Goal: Information Seeking & Learning: Learn about a topic

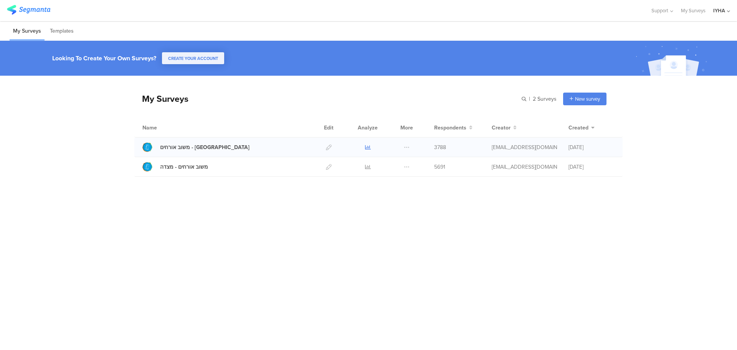
click at [366, 147] on icon at bounding box center [368, 147] width 6 height 6
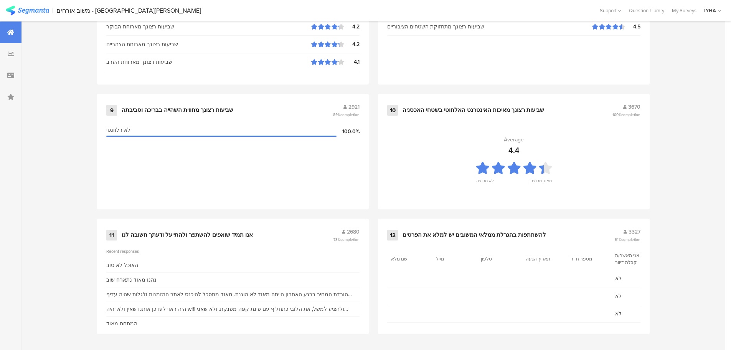
scroll to position [777, 0]
click at [212, 236] on div "אנו תמיד שואפים להשתפר ולהתייעל ודעתך חשובה לנו" at bounding box center [187, 234] width 131 height 8
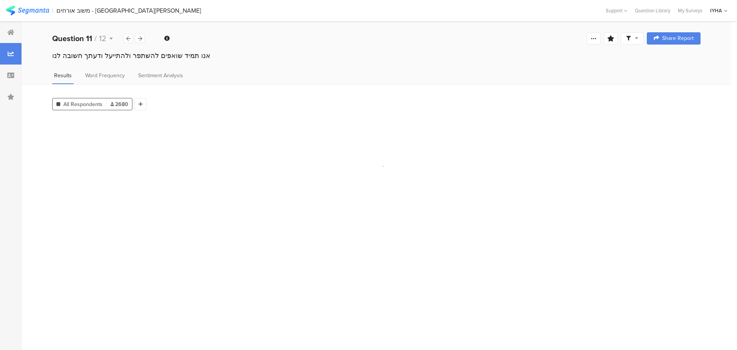
click at [212, 236] on section at bounding box center [376, 231] width 648 height 226
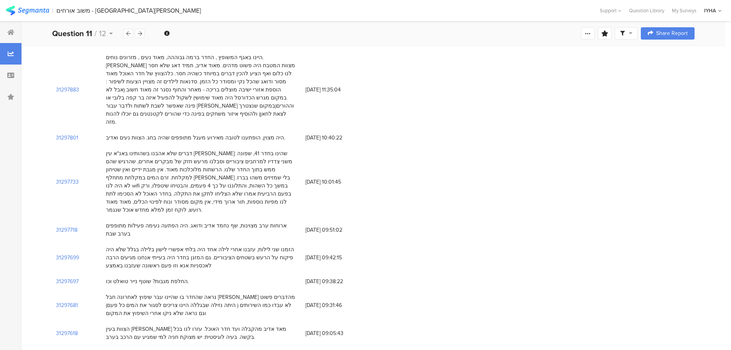
scroll to position [269, 0]
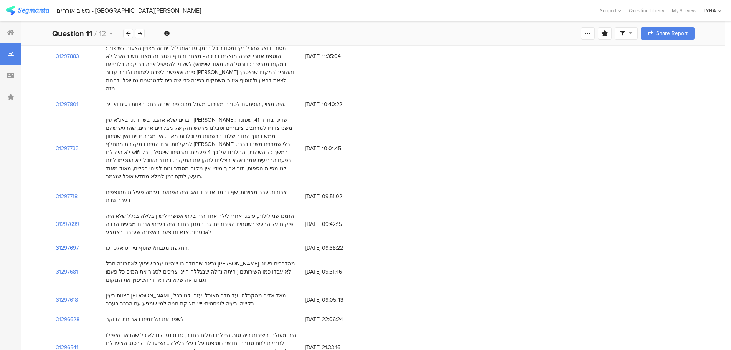
click at [70, 244] on section "31297697" at bounding box center [67, 248] width 23 height 8
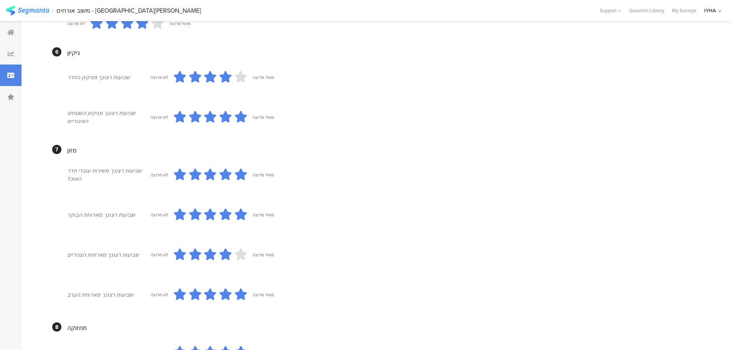
scroll to position [613, 0]
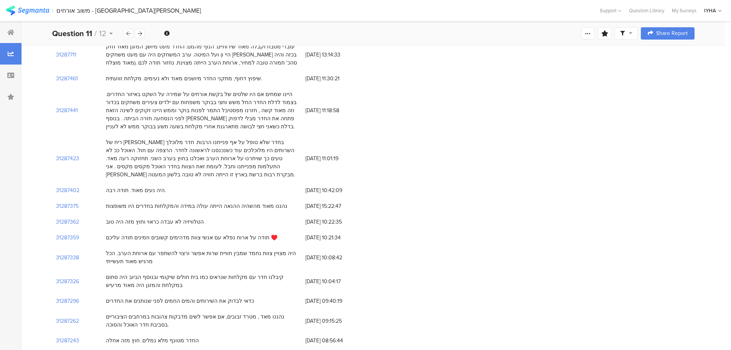
scroll to position [269, 0]
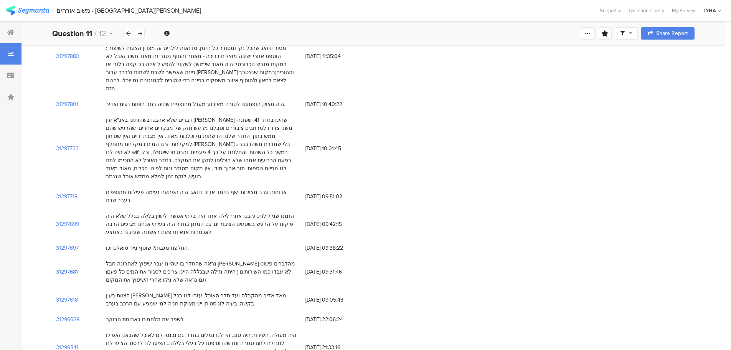
click at [71, 268] on section "31297681" at bounding box center [67, 272] width 22 height 8
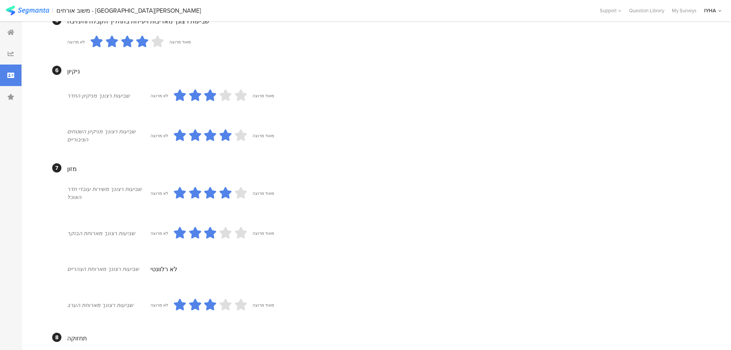
scroll to position [634, 0]
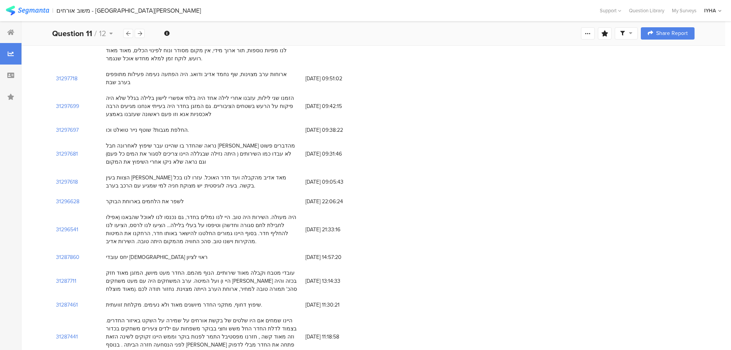
scroll to position [422, 0]
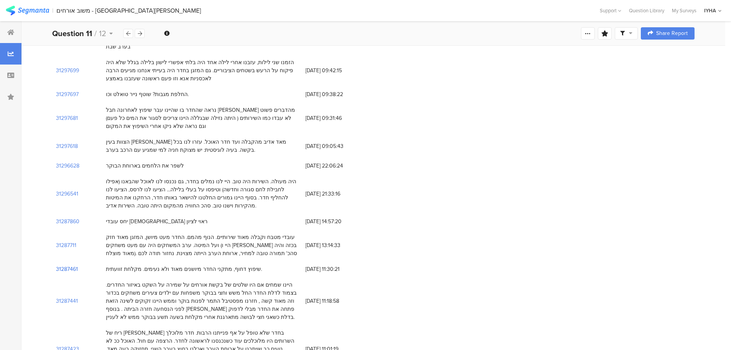
click at [71, 265] on section "31287461" at bounding box center [67, 269] width 22 height 8
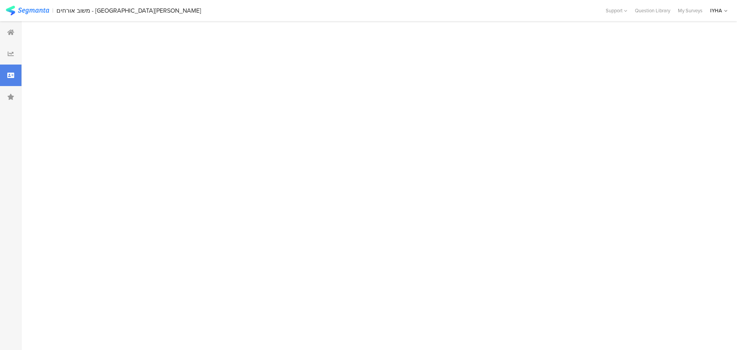
click at [71, 235] on div at bounding box center [376, 185] width 710 height 329
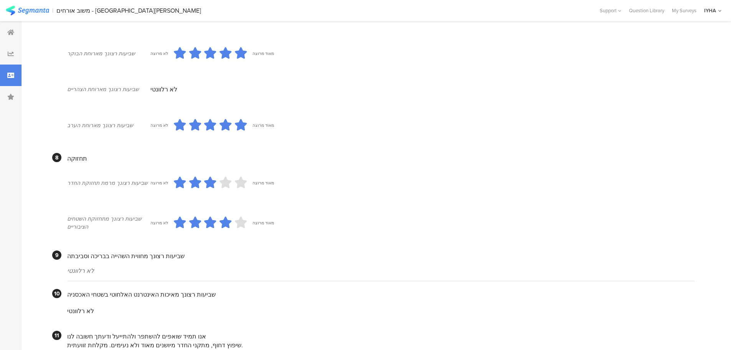
scroll to position [648, 0]
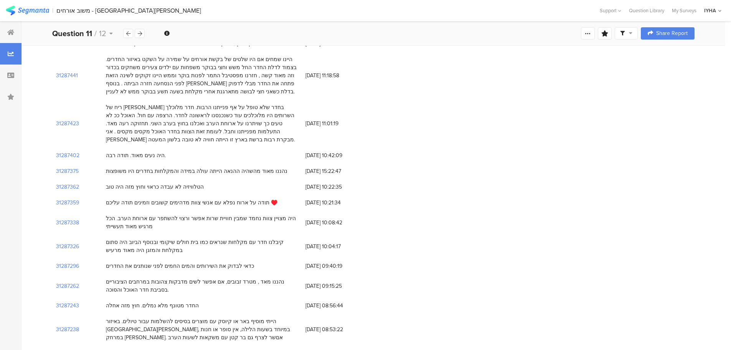
scroll to position [422, 0]
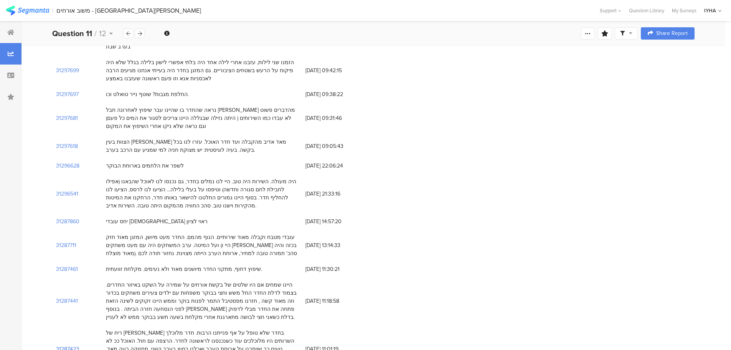
click at [73, 345] on section "31287423" at bounding box center [67, 349] width 23 height 8
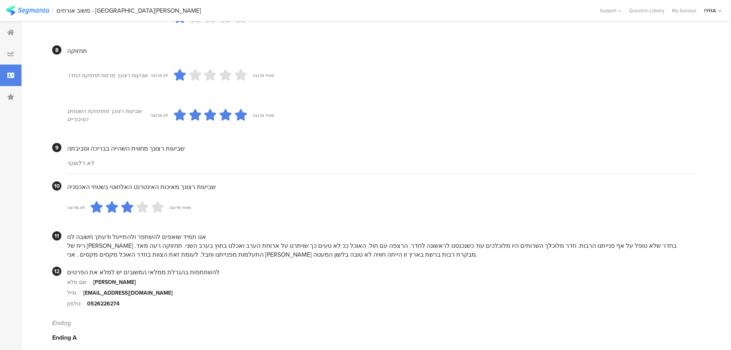
scroll to position [621, 0]
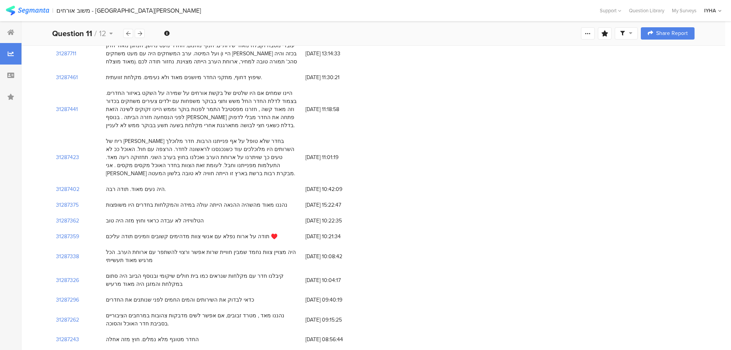
scroll to position [614, 0]
click at [71, 335] on section "31287243" at bounding box center [67, 339] width 23 height 8
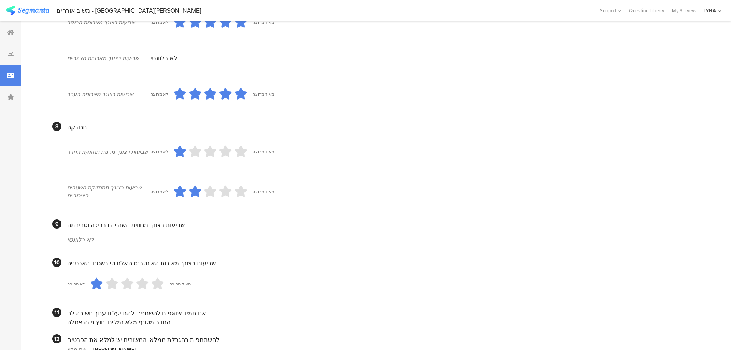
scroll to position [656, 0]
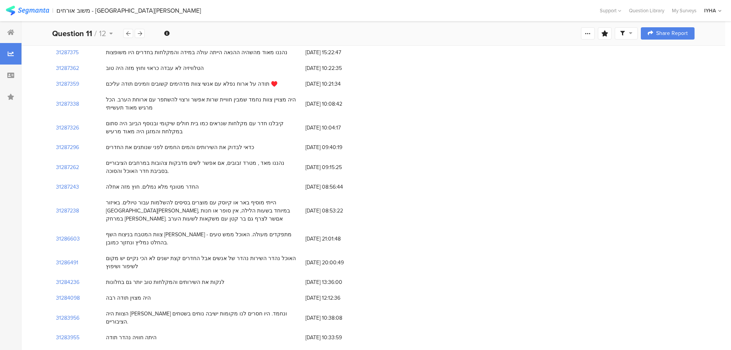
scroll to position [768, 0]
